Goal: Go to known website: Access a specific website the user already knows

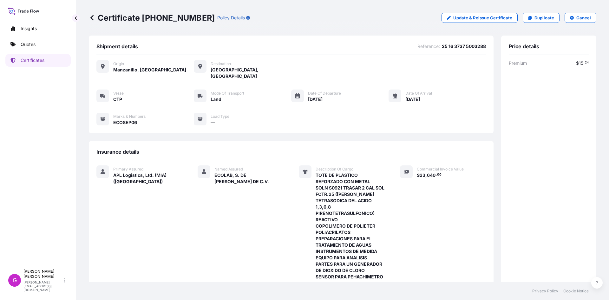
scroll to position [147, 0]
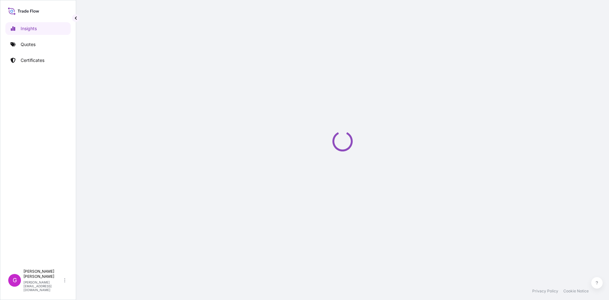
select select "2025"
